Goal: Find specific page/section: Find specific page/section

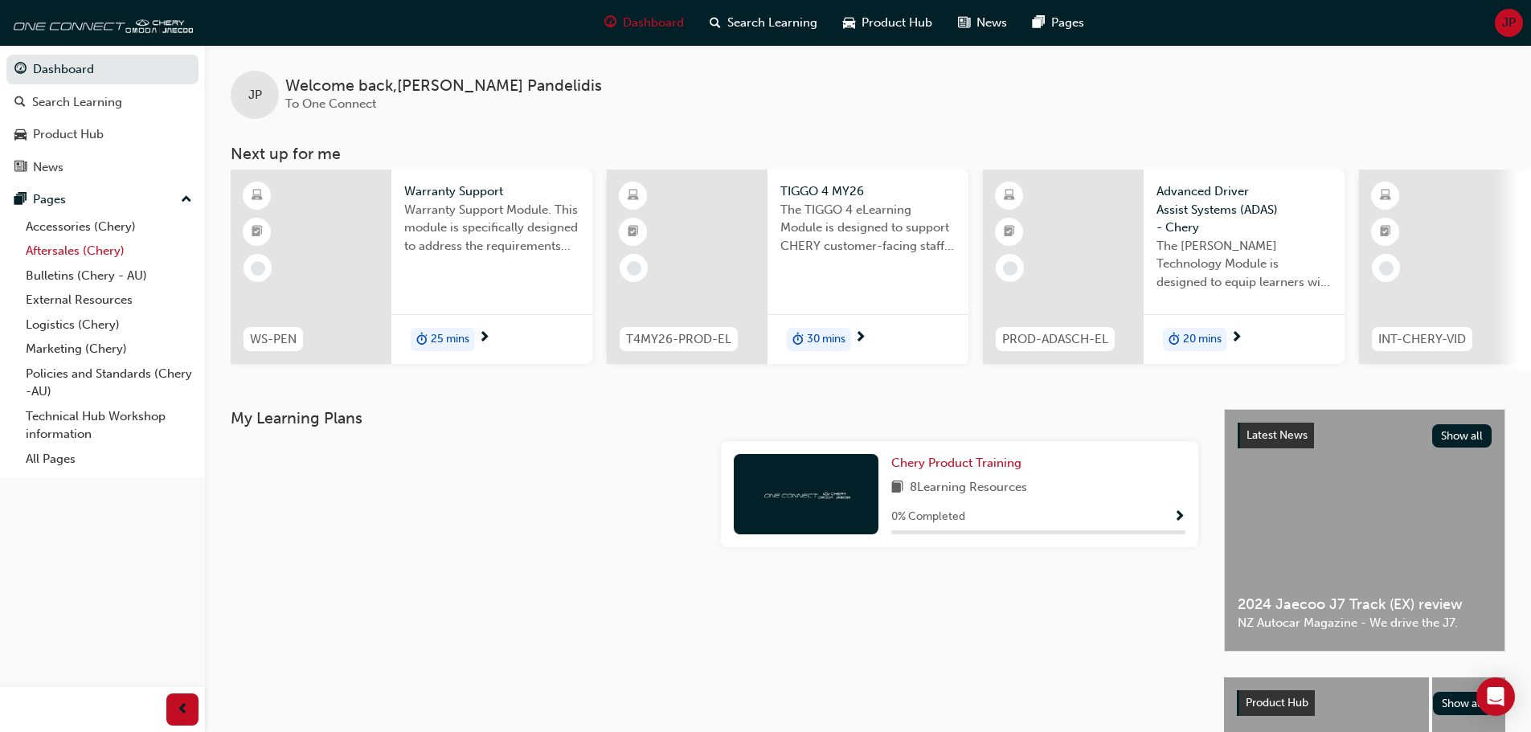
click at [77, 252] on link "Aftersales (Chery)" at bounding box center [108, 251] width 179 height 25
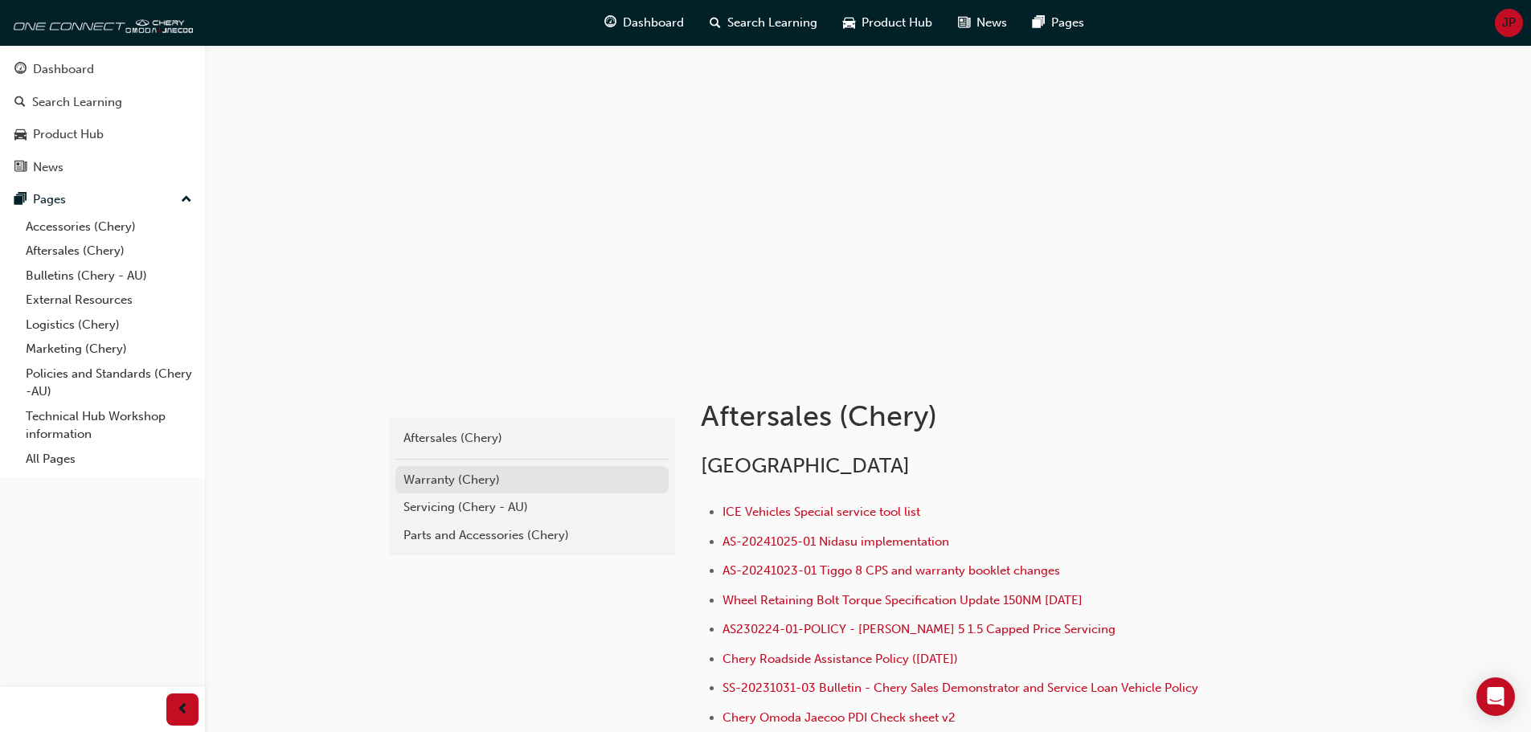
click at [444, 478] on div "Warranty (Chery)" at bounding box center [531, 480] width 257 height 18
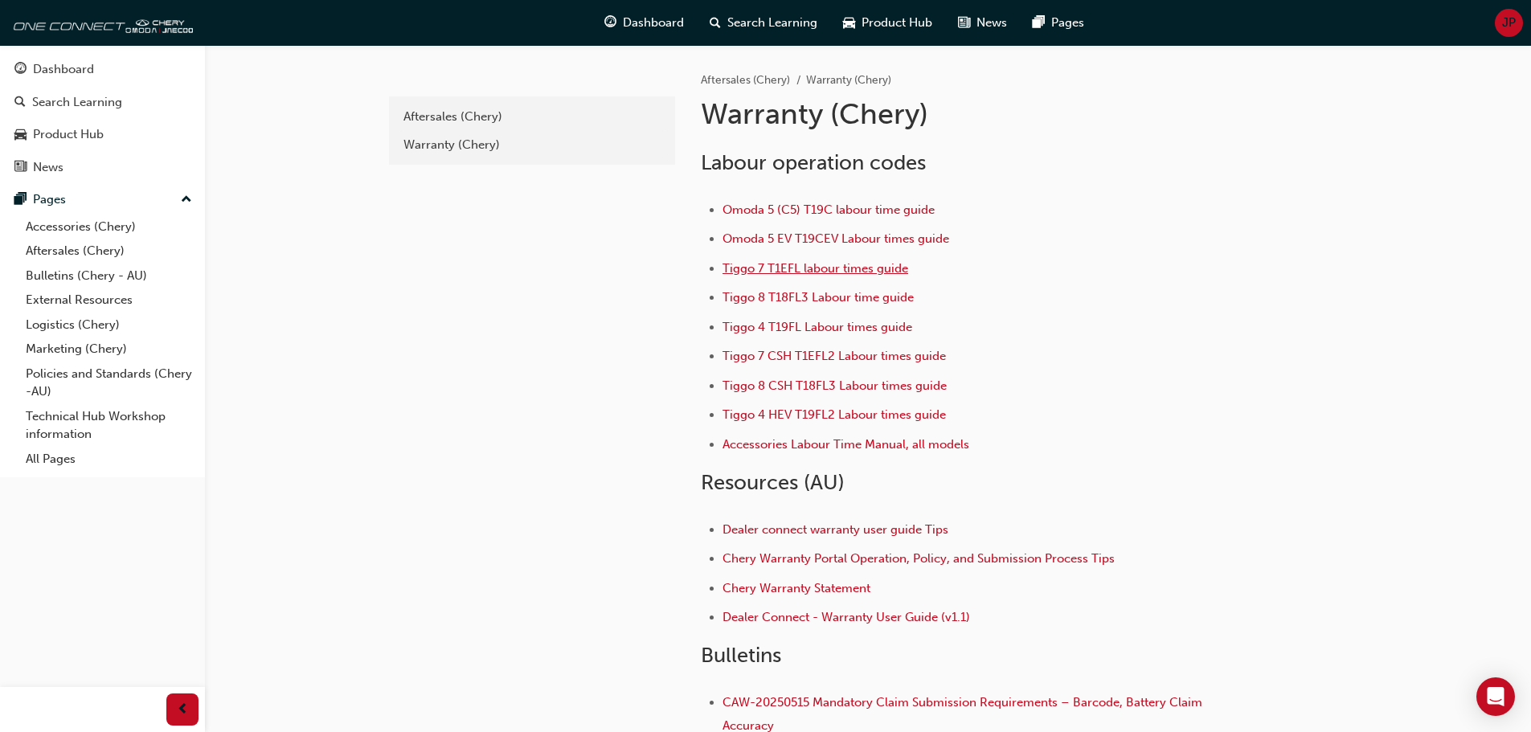
click at [809, 265] on span "Tiggo 7 T1EFL labour times guide" at bounding box center [816, 268] width 186 height 14
